Goal: Navigation & Orientation: Find specific page/section

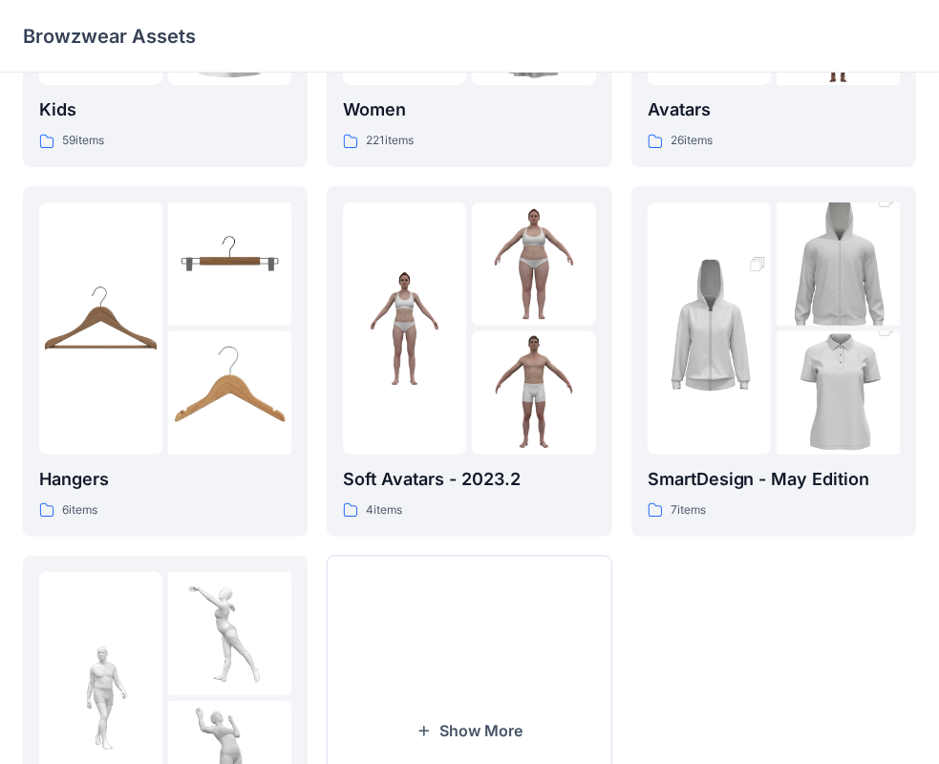
scroll to position [287, 0]
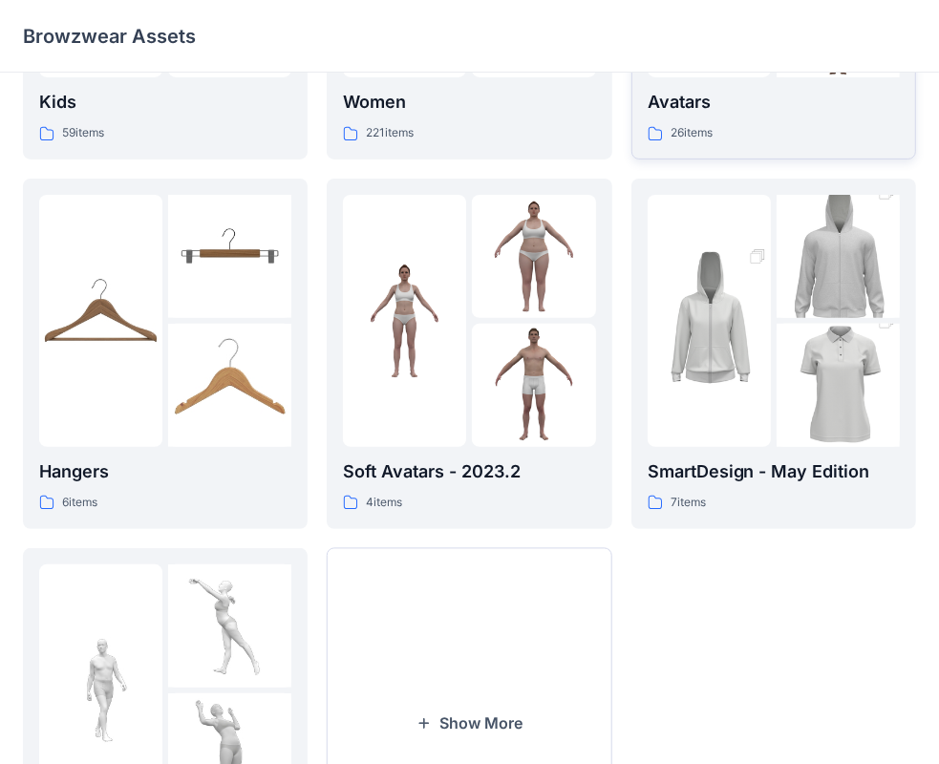
click at [789, 125] on div "26 items" at bounding box center [774, 133] width 252 height 20
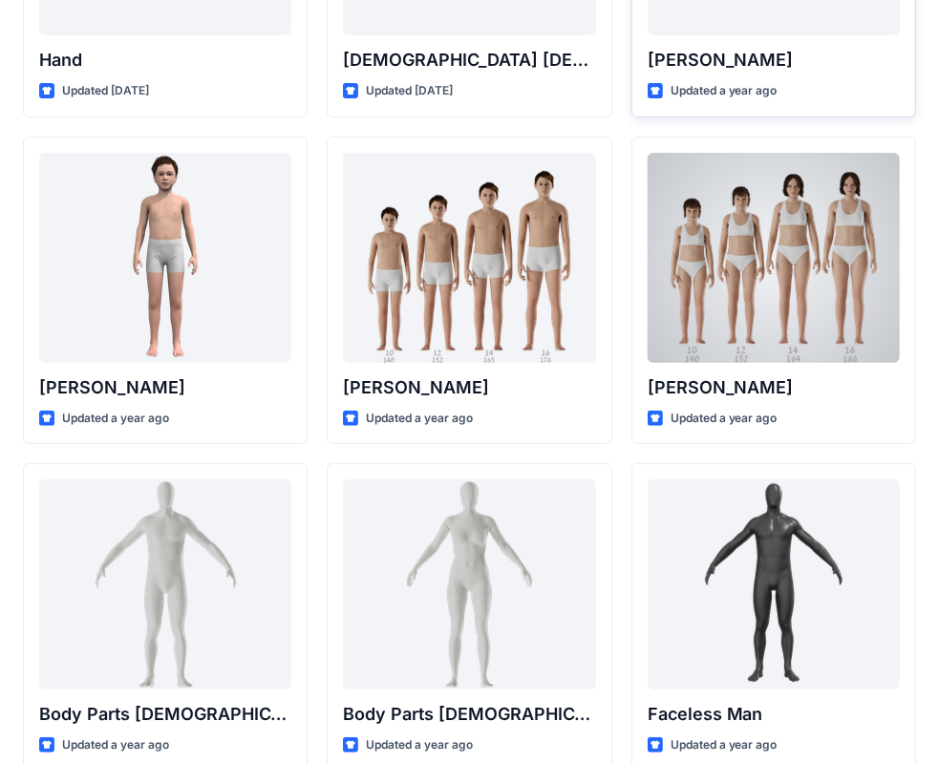
scroll to position [478, 0]
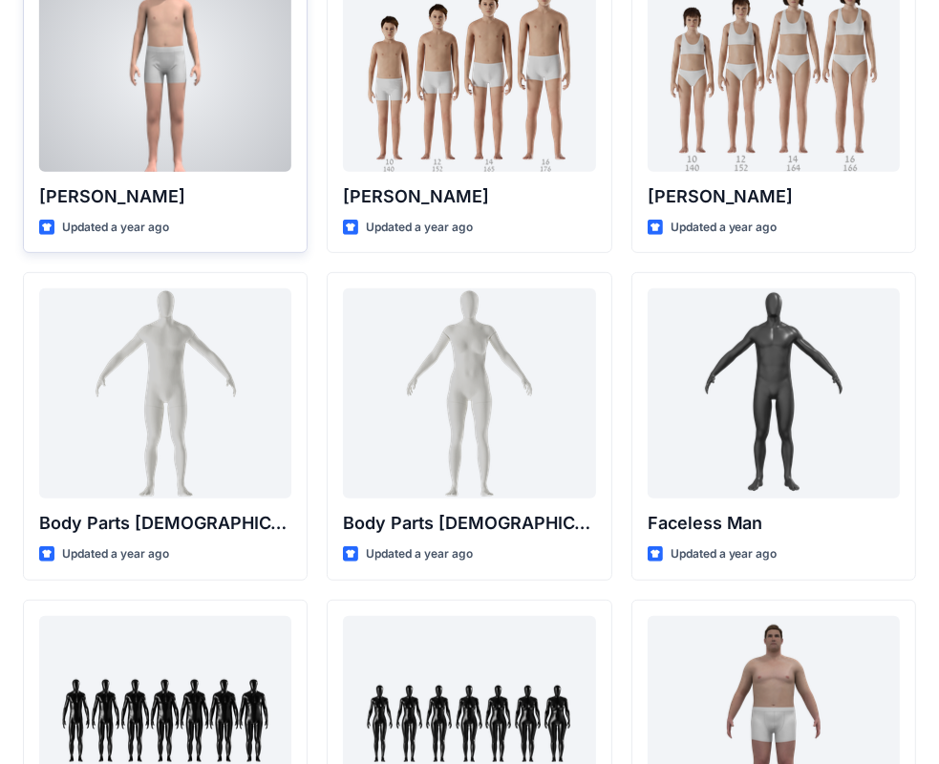
click at [198, 121] on div at bounding box center [165, 67] width 252 height 210
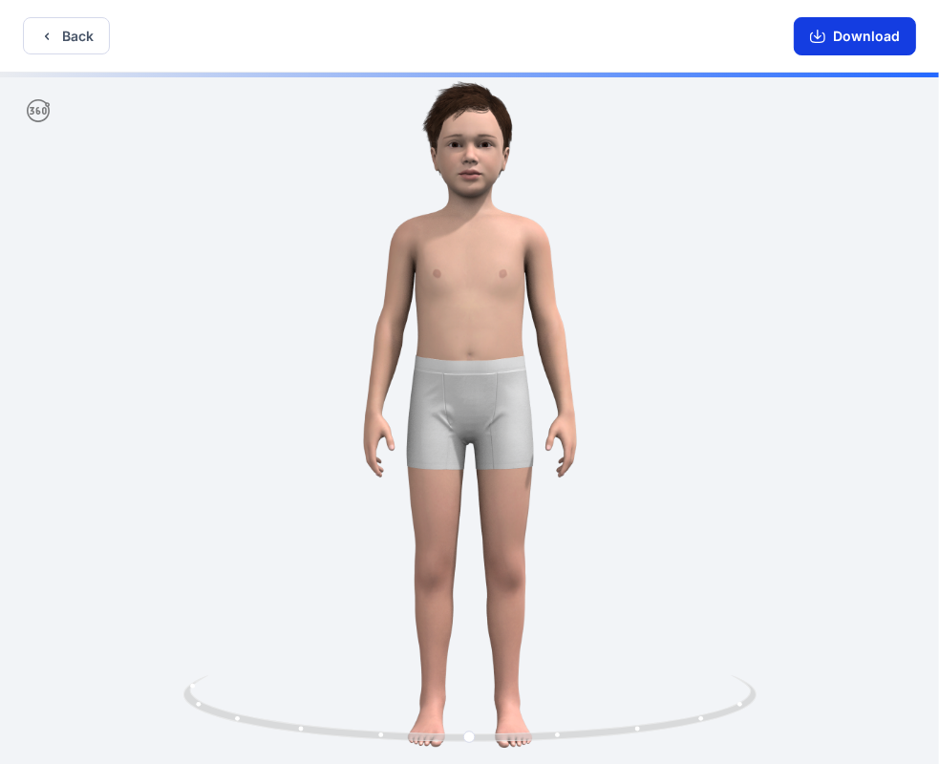
click at [825, 42] on icon "button" at bounding box center [817, 36] width 15 height 15
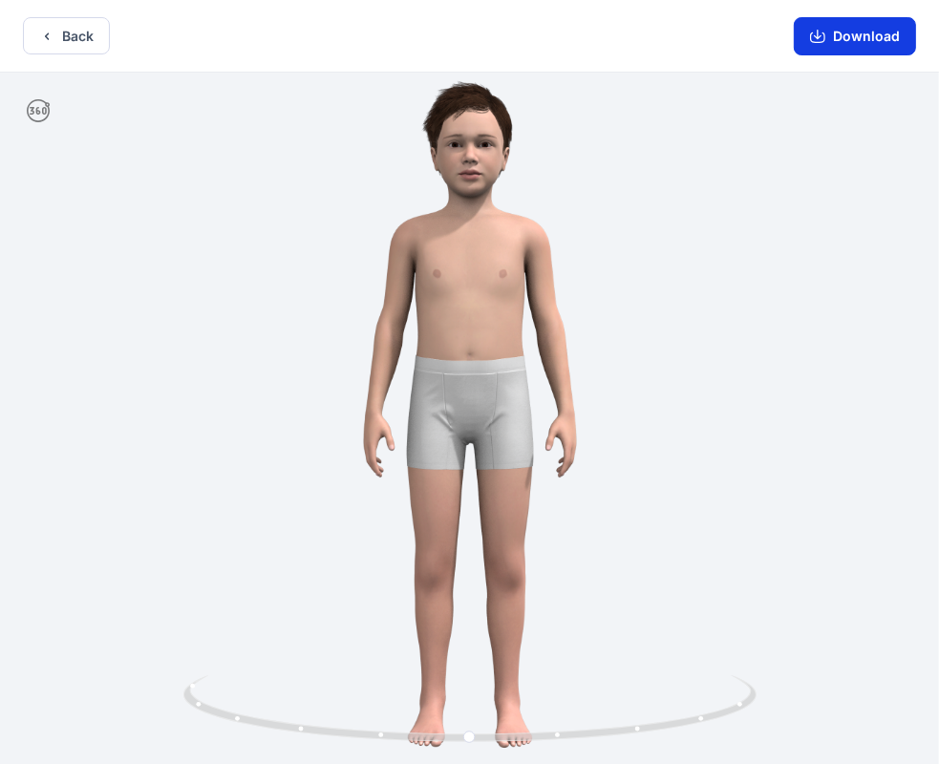
click at [825, 42] on icon "button" at bounding box center [817, 36] width 15 height 15
click at [56, 36] on button "Back" at bounding box center [66, 35] width 87 height 37
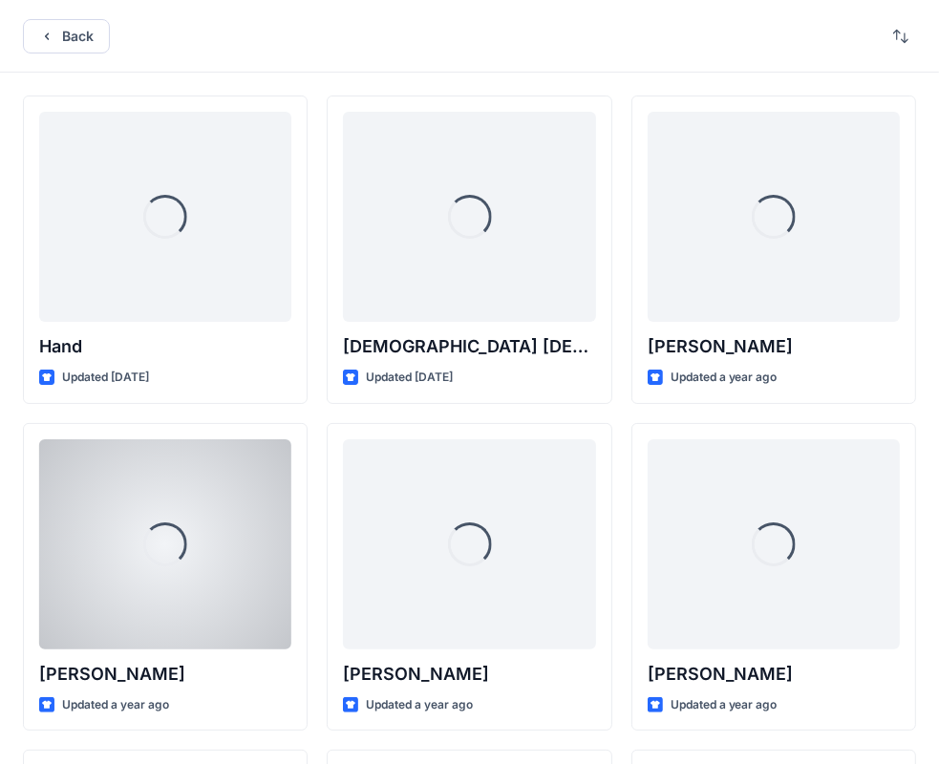
scroll to position [478, 0]
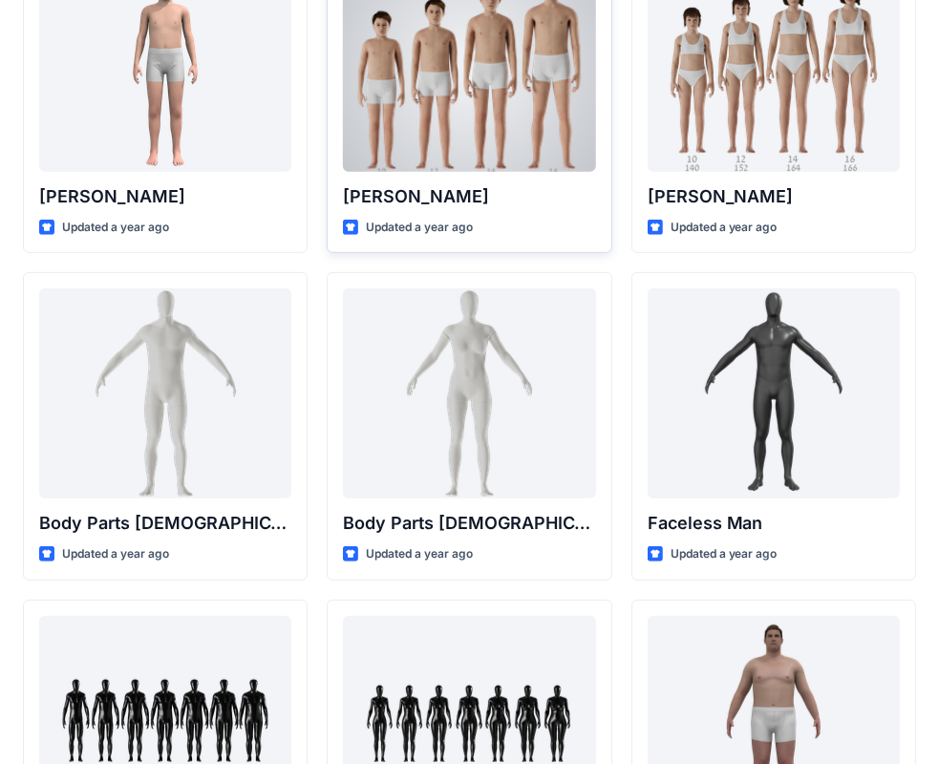
click at [436, 98] on div at bounding box center [469, 67] width 252 height 210
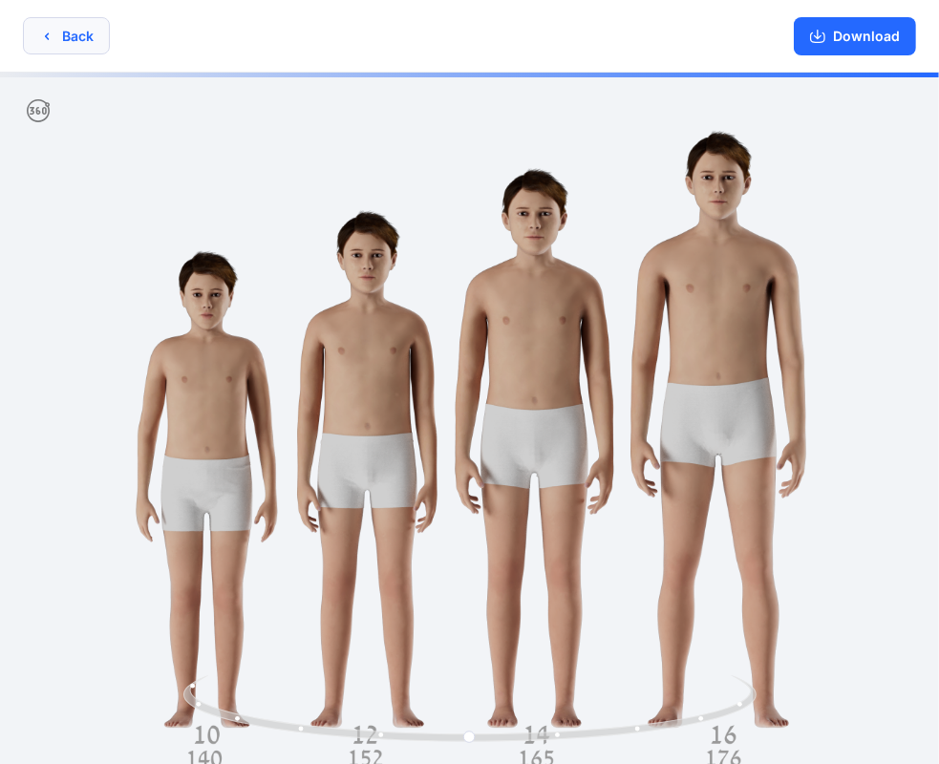
click at [55, 34] on button "Back" at bounding box center [66, 35] width 87 height 37
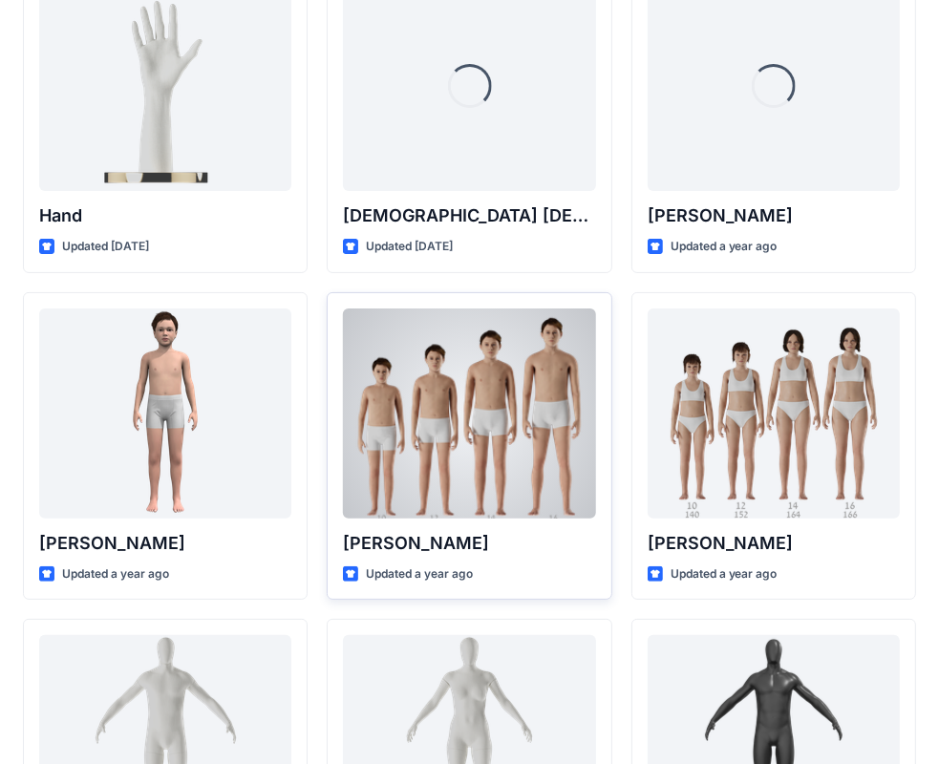
scroll to position [96, 0]
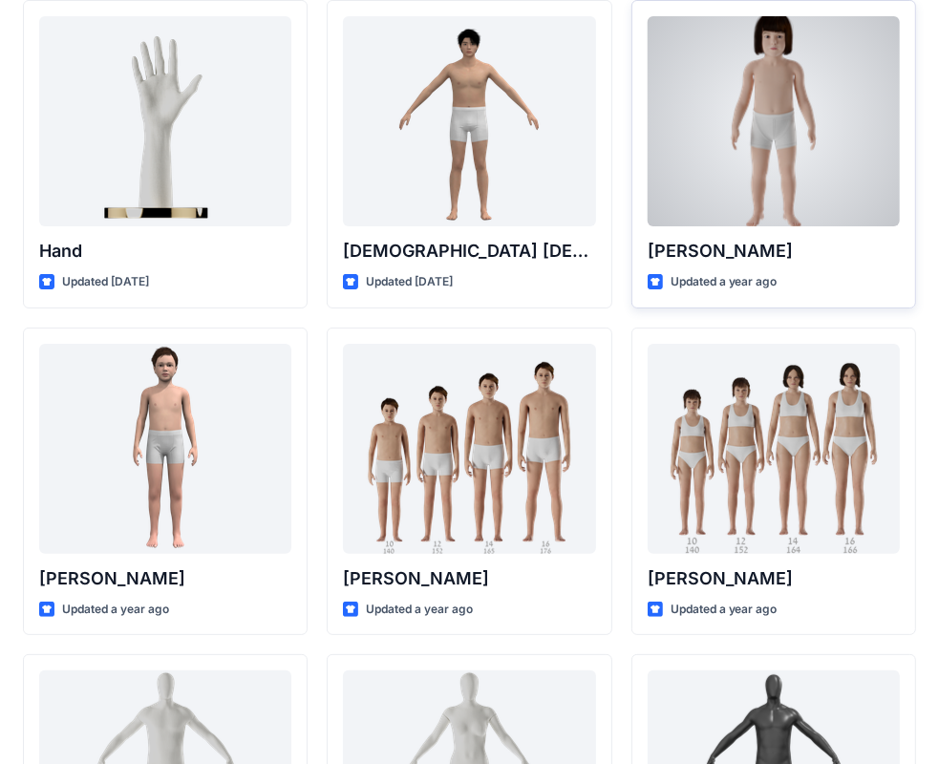
click at [773, 122] on div at bounding box center [774, 121] width 252 height 210
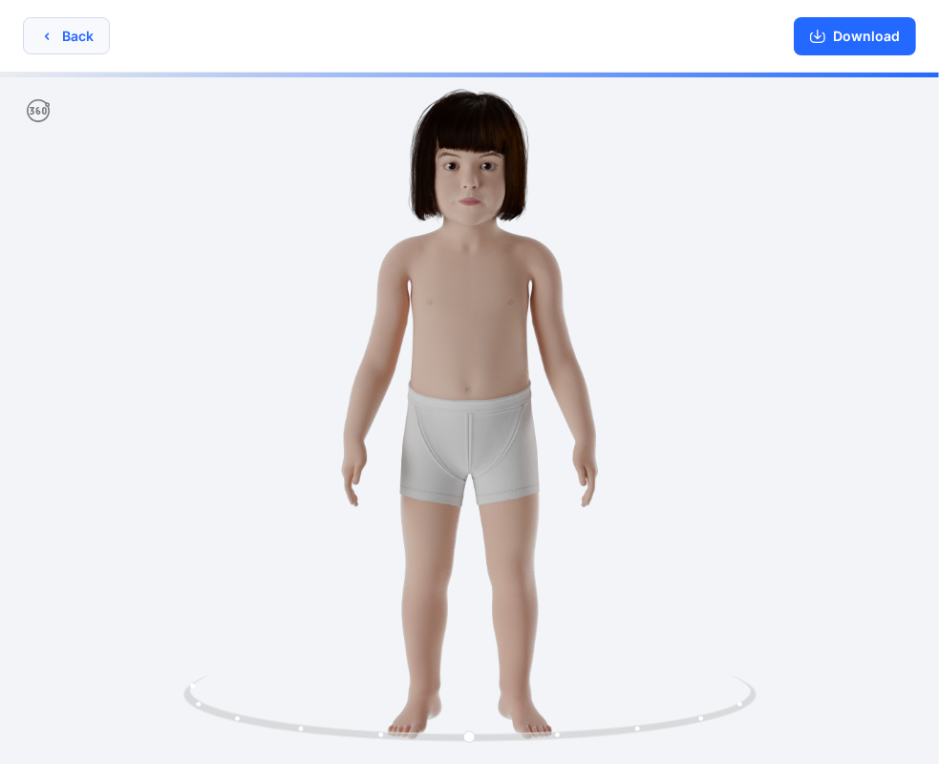
click at [71, 38] on button "Back" at bounding box center [66, 35] width 87 height 37
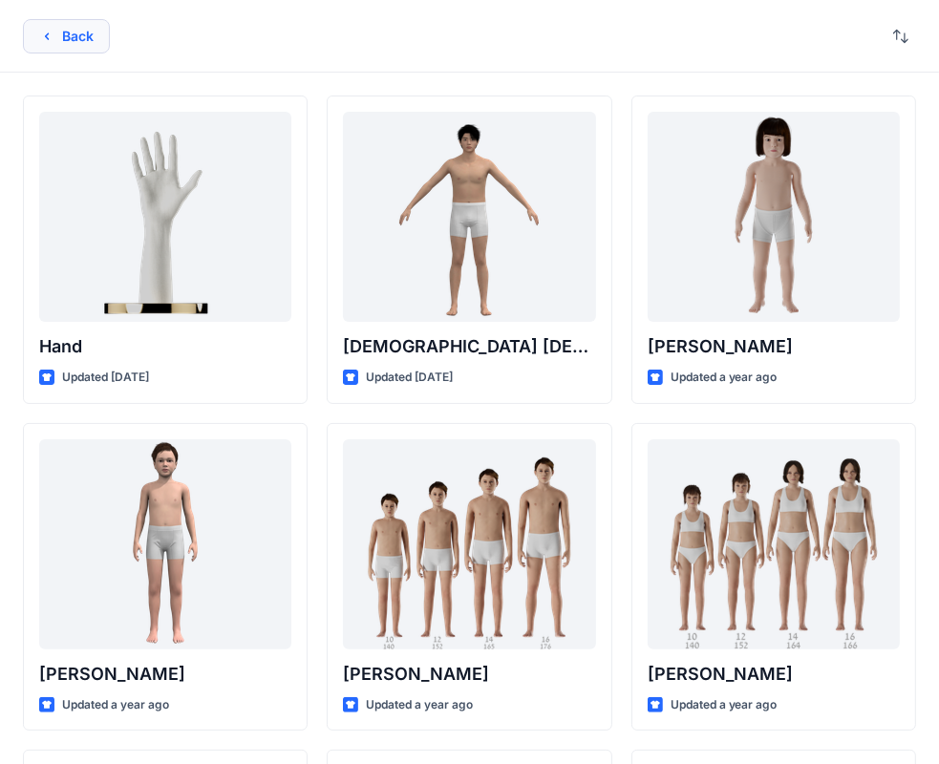
click at [77, 31] on button "Back" at bounding box center [66, 36] width 87 height 34
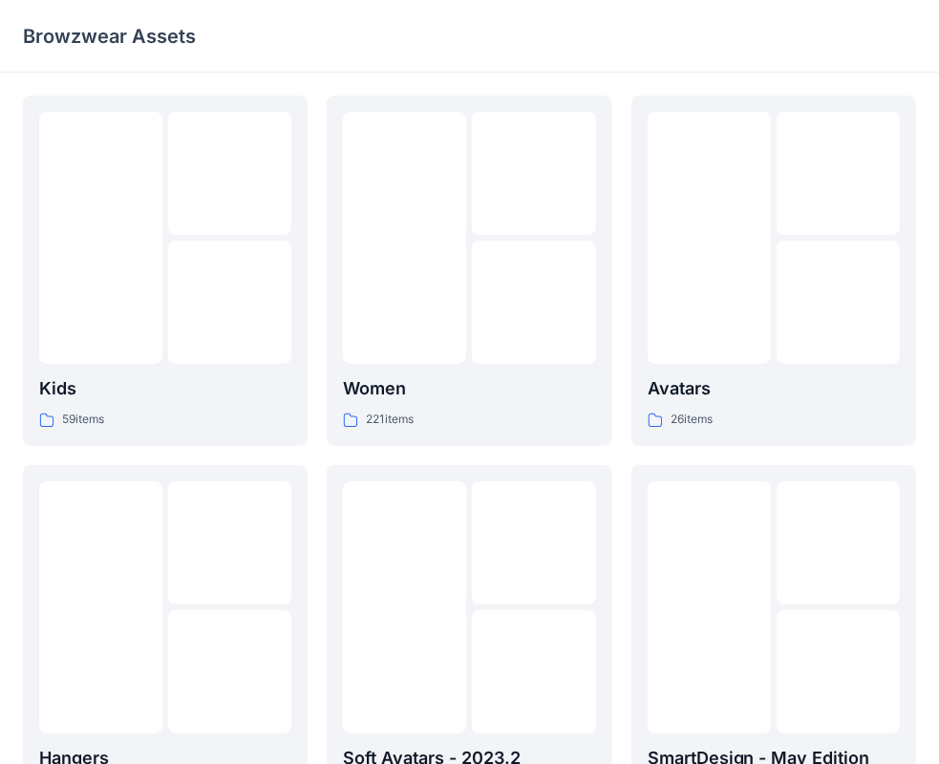
scroll to position [287, 0]
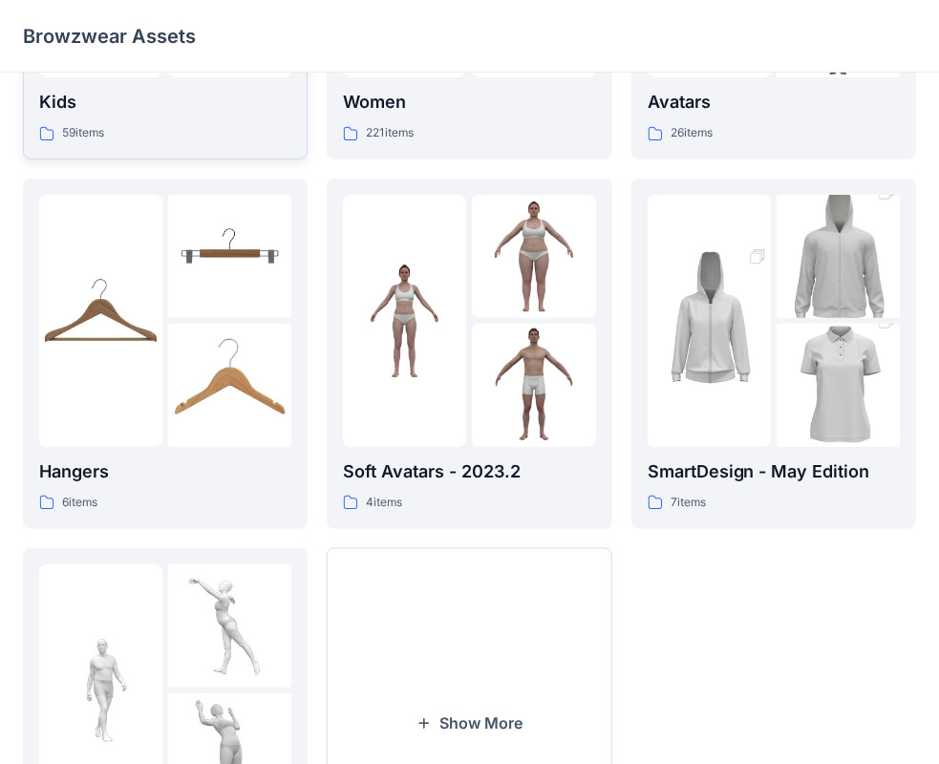
click at [102, 122] on div "Kids 59 items" at bounding box center [165, 116] width 252 height 54
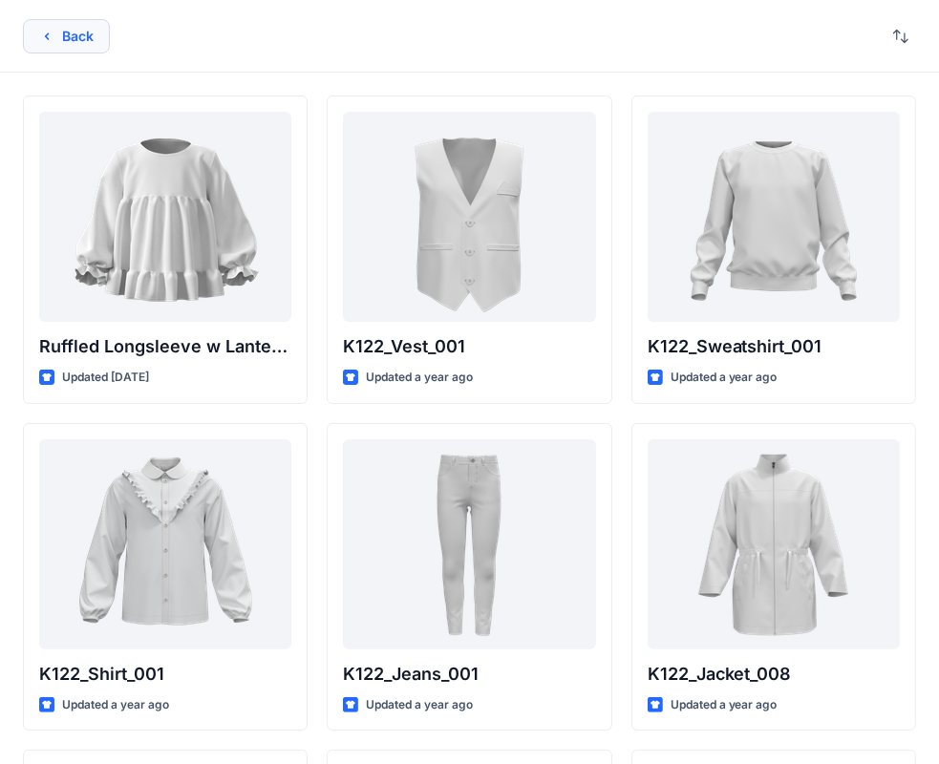
click at [74, 40] on button "Back" at bounding box center [66, 36] width 87 height 34
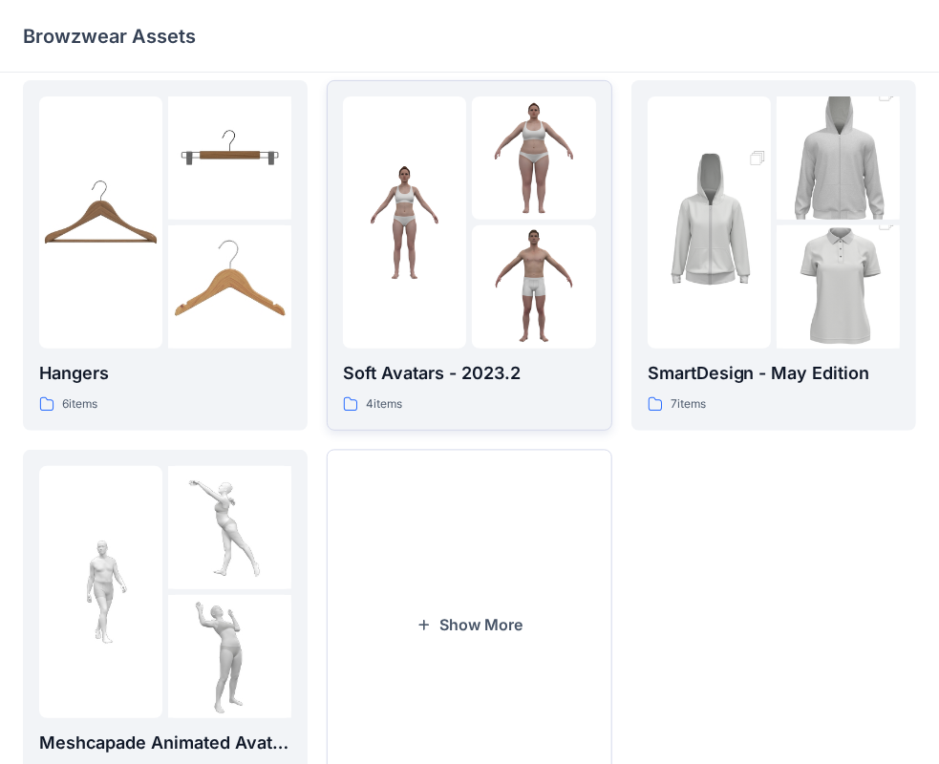
scroll to position [474, 0]
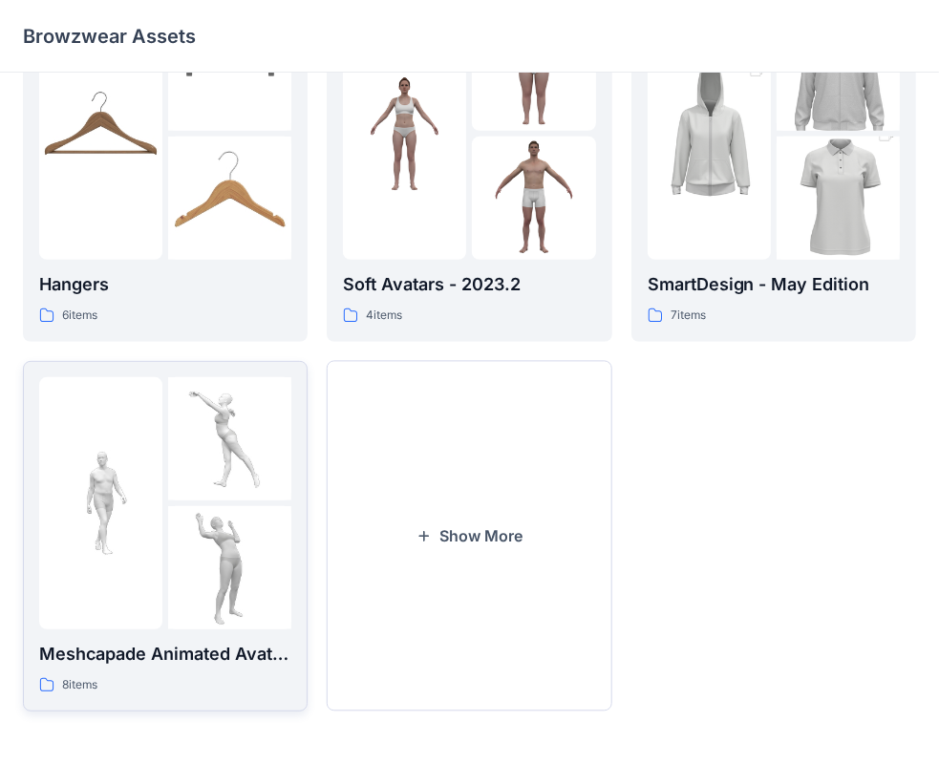
click at [125, 381] on div at bounding box center [100, 503] width 123 height 252
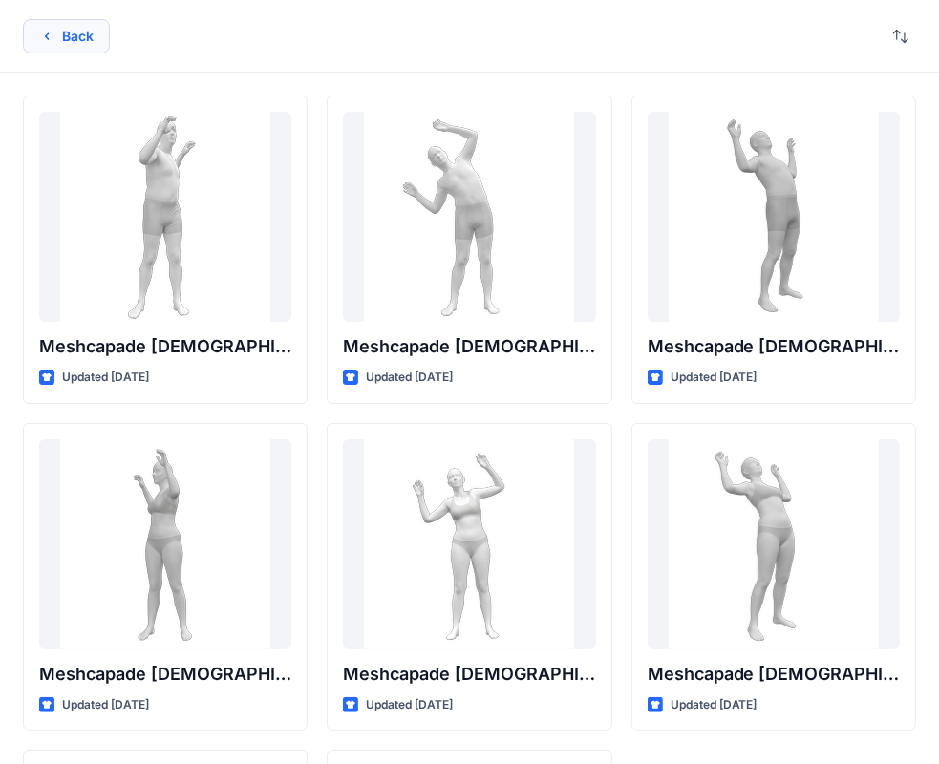
click at [61, 33] on button "Back" at bounding box center [66, 36] width 87 height 34
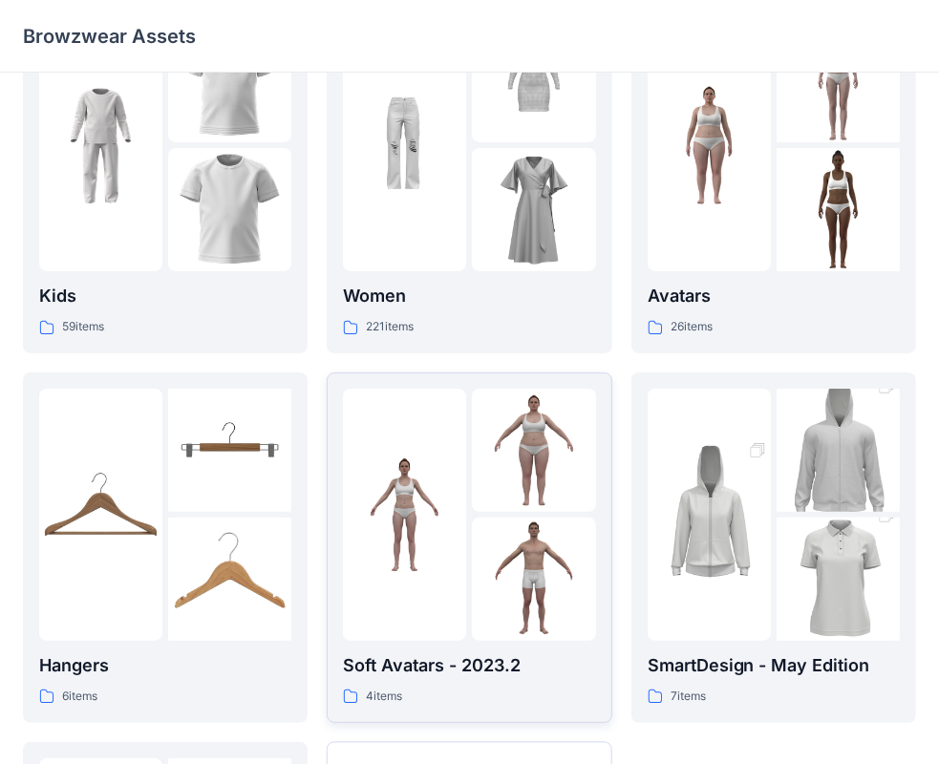
scroll to position [92, 0]
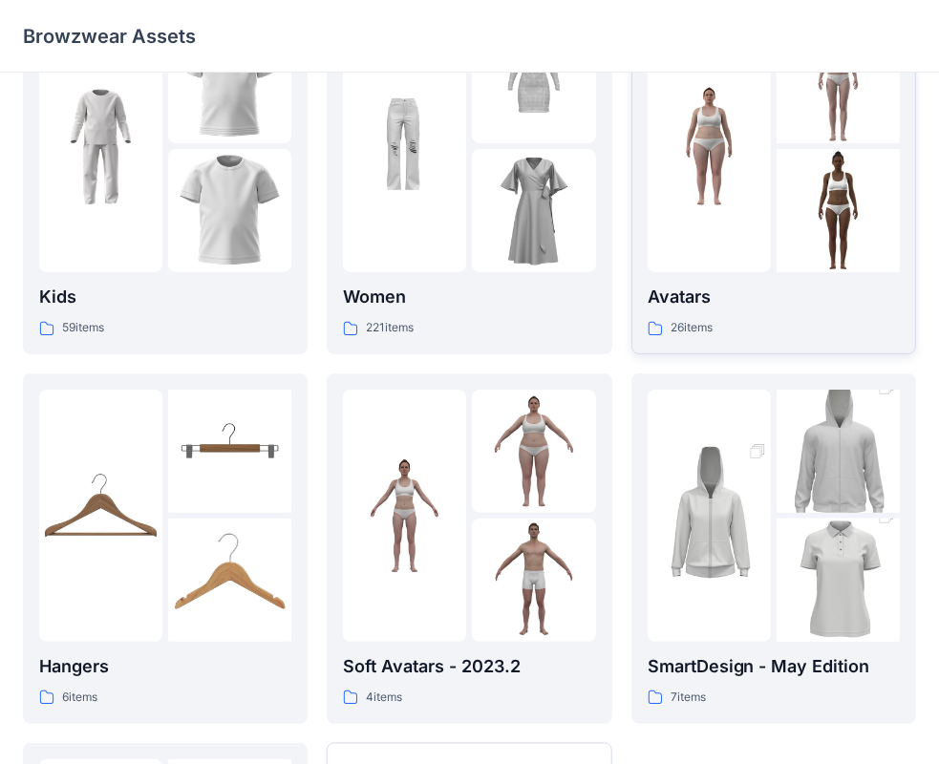
click at [755, 330] on div "26 items" at bounding box center [774, 328] width 252 height 20
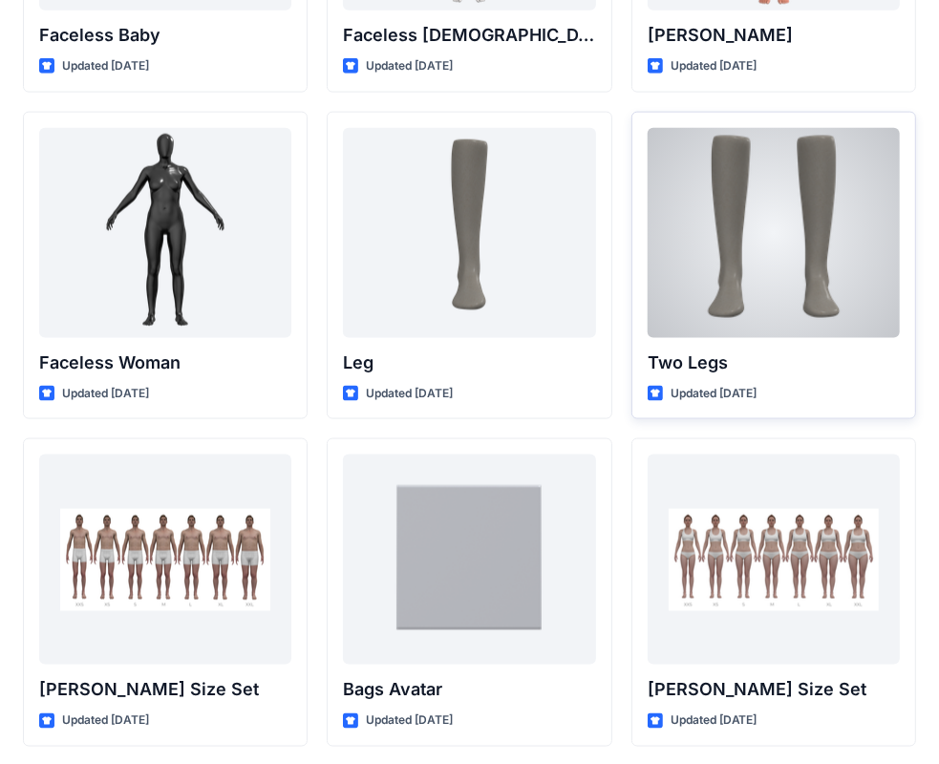
scroll to position [1333, 0]
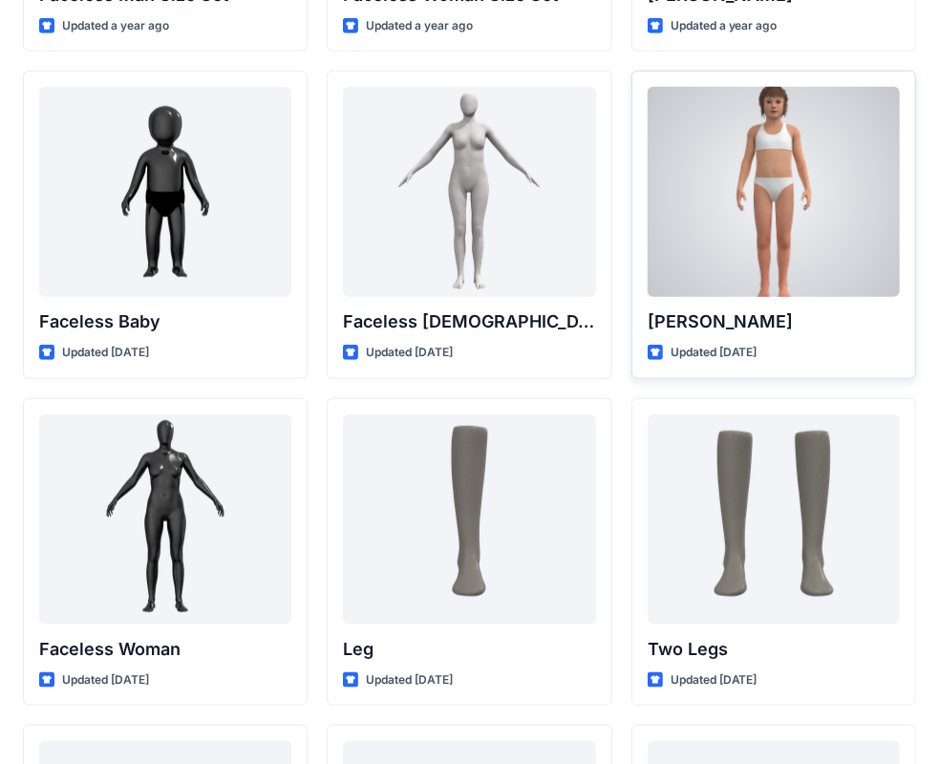
click at [727, 206] on div at bounding box center [774, 192] width 252 height 210
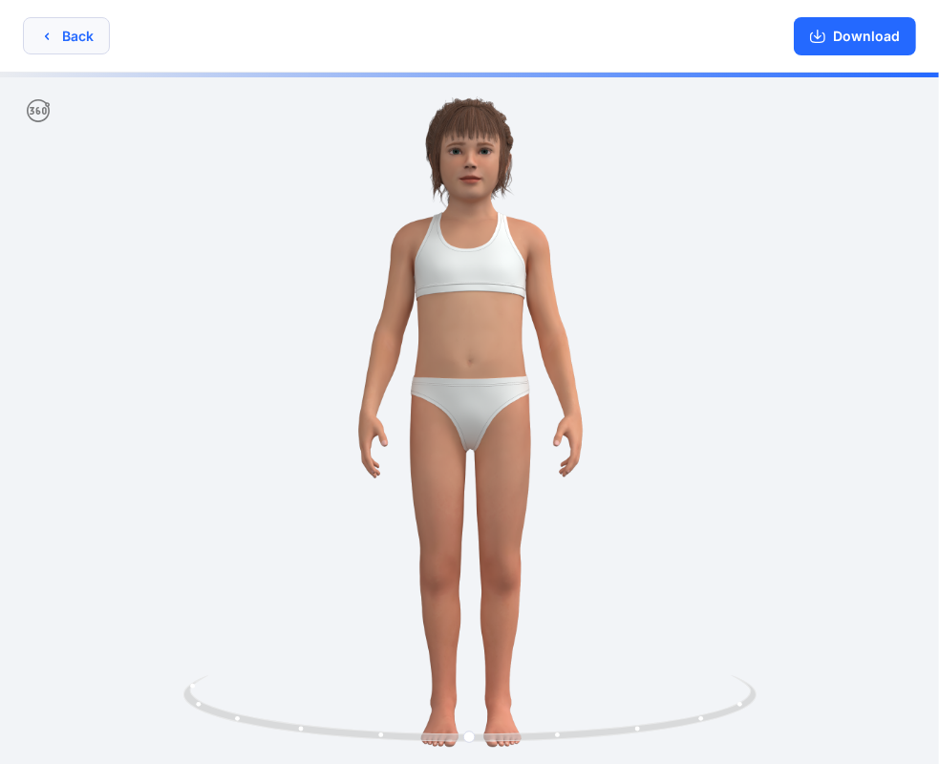
click at [57, 32] on button "Back" at bounding box center [66, 35] width 87 height 37
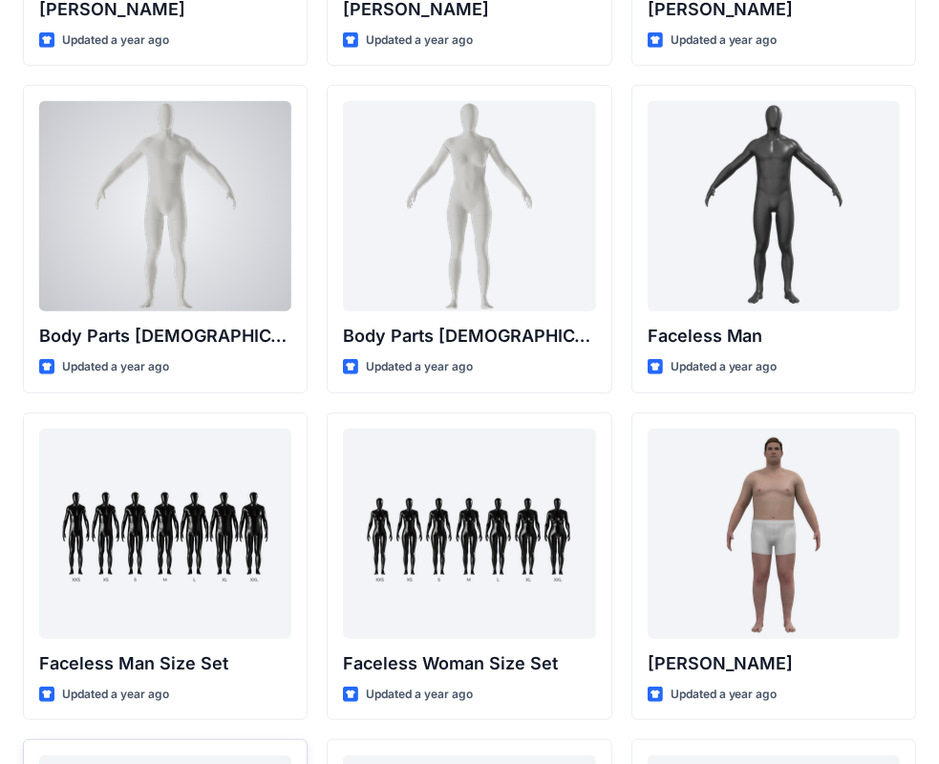
scroll to position [474, 0]
